Goal: Check status: Check status

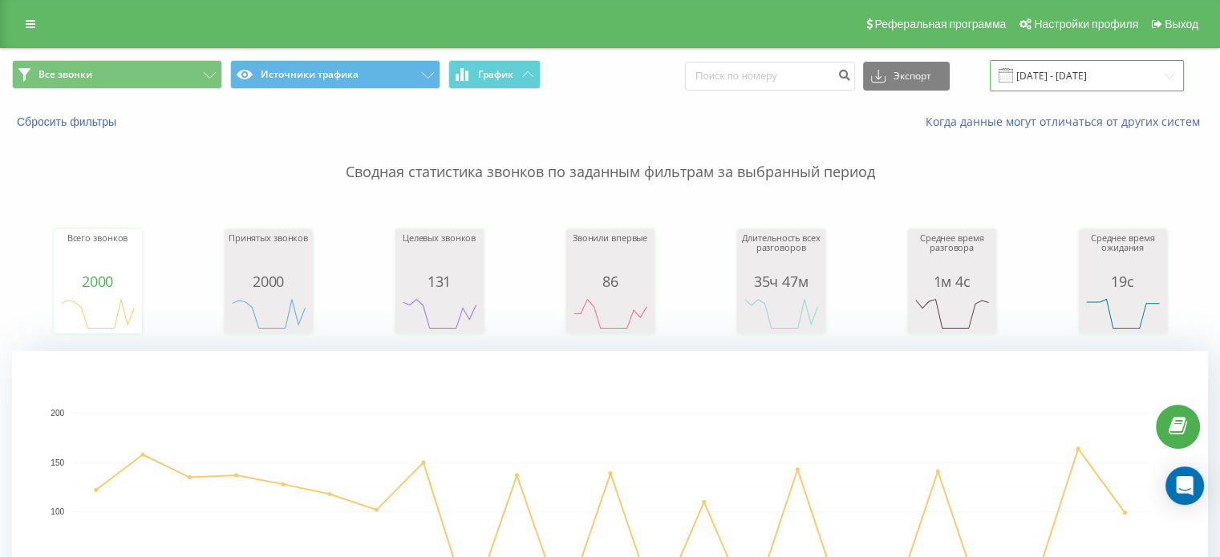
click at [1045, 82] on input "[DATE] - [DATE]" at bounding box center [1087, 75] width 194 height 31
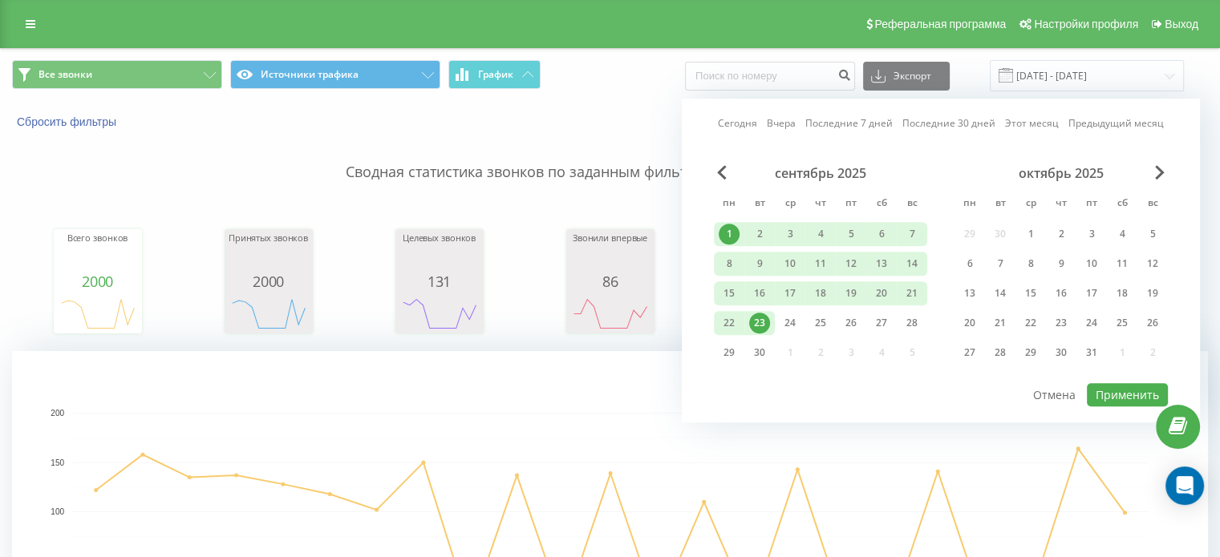
click at [765, 316] on div "23" at bounding box center [759, 323] width 21 height 21
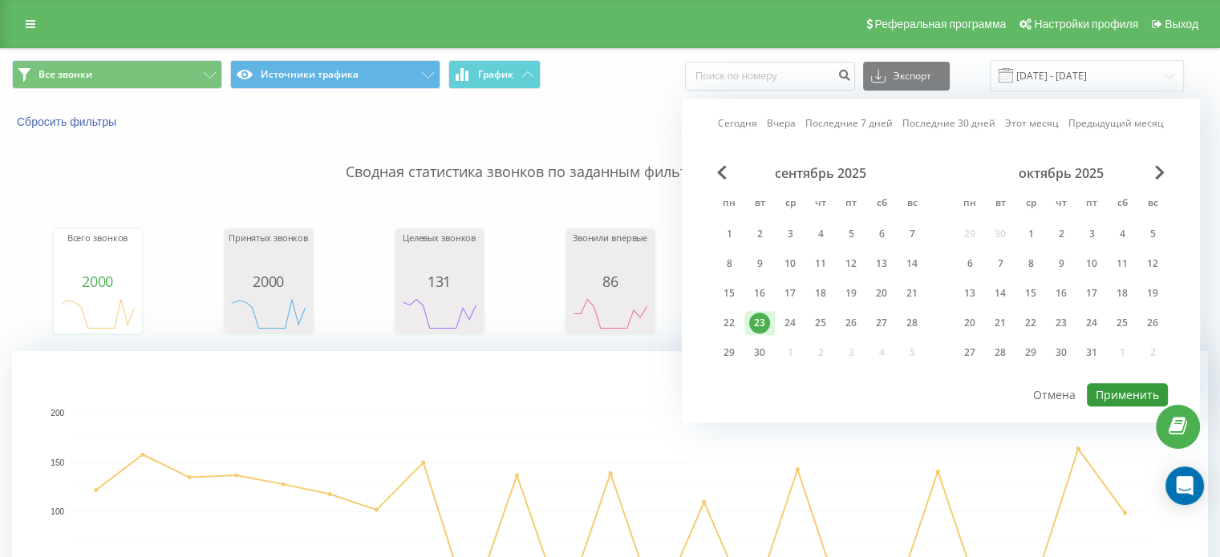
click at [1126, 391] on button "Применить" at bounding box center [1127, 394] width 81 height 23
type input "23.09.2025 - 23.09.2025"
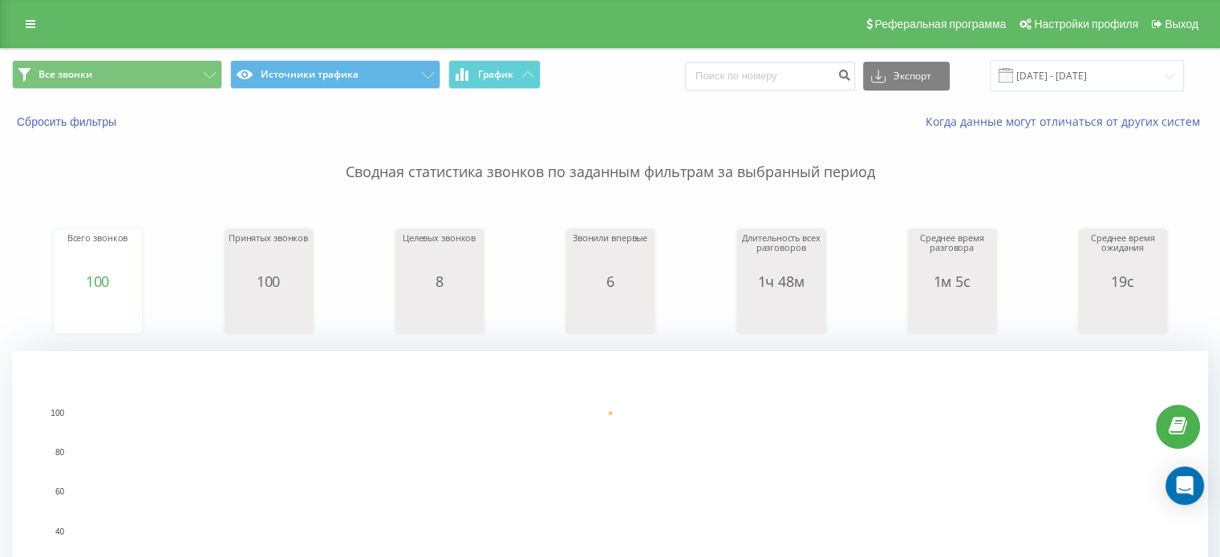
click at [800, 470] on rect "A chart." at bounding box center [610, 512] width 1076 height 198
click at [1076, 73] on input "23.09.2025 - 23.09.2025" at bounding box center [1087, 75] width 194 height 31
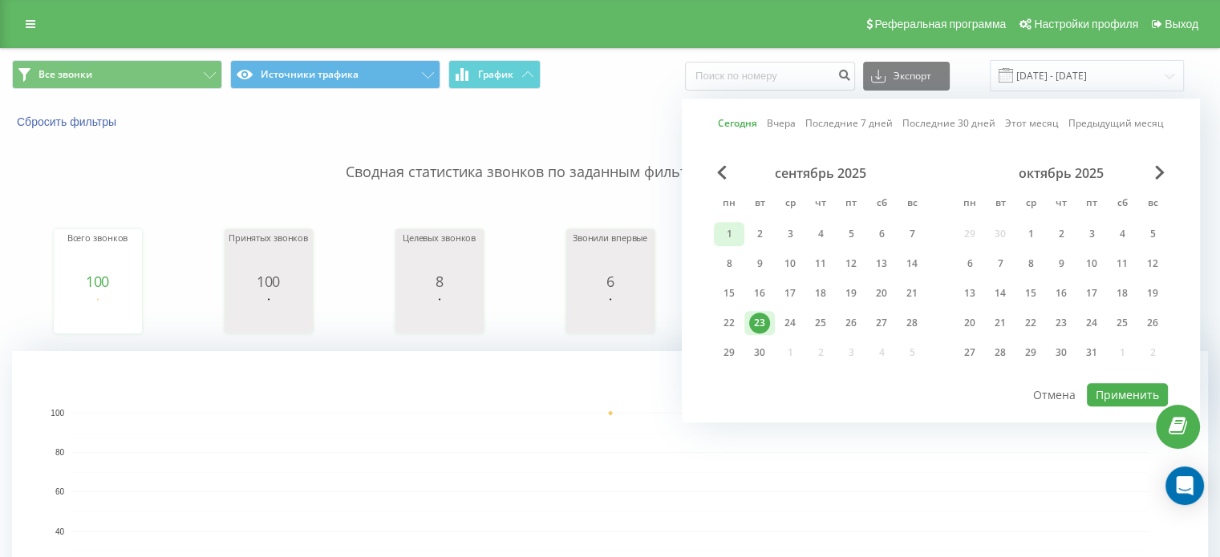
click at [731, 229] on div "1" at bounding box center [729, 234] width 21 height 21
drag, startPoint x: 792, startPoint y: 322, endPoint x: 876, endPoint y: 338, distance: 84.8
click at [794, 321] on div "24" at bounding box center [790, 323] width 21 height 21
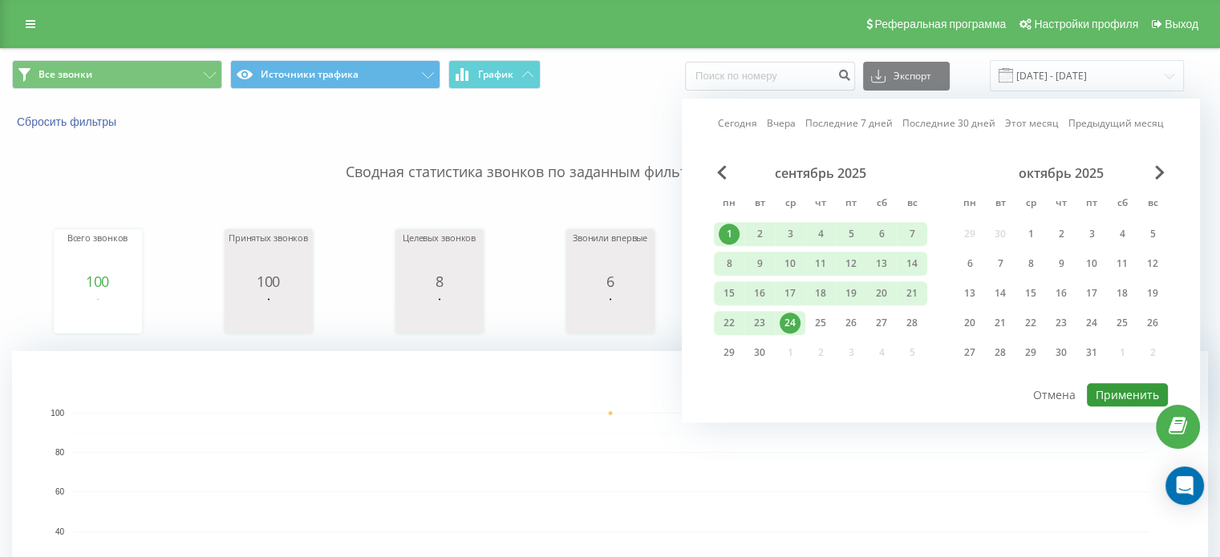
click at [1135, 393] on button "Применить" at bounding box center [1127, 394] width 81 height 23
type input "01.09.2025 - 24.09.2025"
